Goal: Find contact information: Find contact information

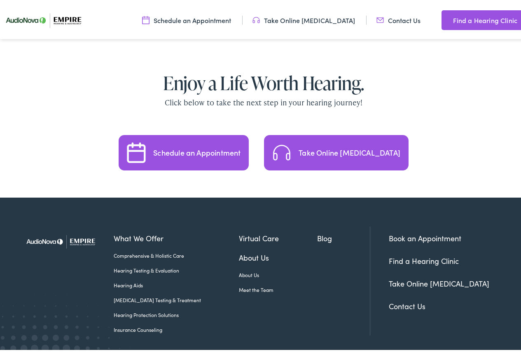
scroll to position [1640, 0]
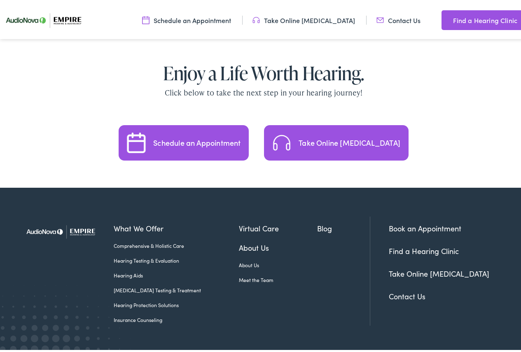
click at [401, 289] on link "Contact Us" at bounding box center [407, 294] width 37 height 10
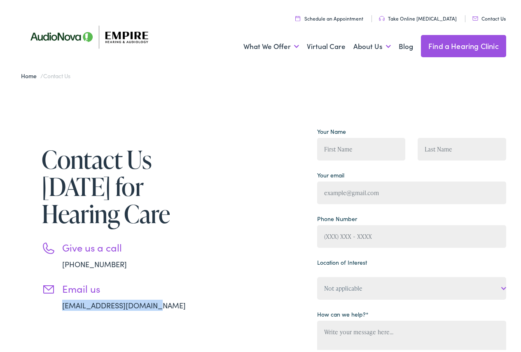
drag, startPoint x: 155, startPoint y: 304, endPoint x: 63, endPoint y: 303, distance: 92.6
click at [63, 303] on li "Email us info@empire-hearing.com" at bounding box center [126, 295] width 169 height 28
copy link "info@empire-hearing.com"
